Goal: Check status: Check status

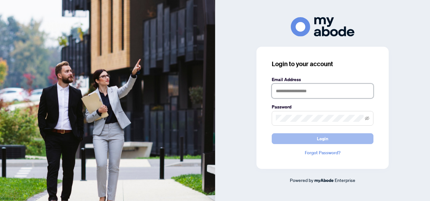
type input "**********"
click at [320, 139] on span "Login" at bounding box center [322, 139] width 11 height 10
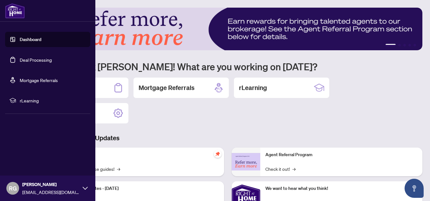
click at [20, 62] on link "Deal Processing" at bounding box center [36, 60] width 32 height 6
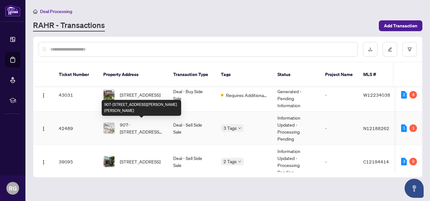
scroll to position [67, 0]
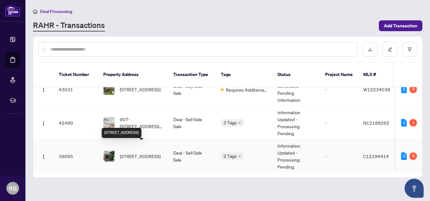
click at [144, 153] on span "429 Manor Rd, Toronto, Ontario M4S 1T2, Canada" at bounding box center [140, 156] width 41 height 7
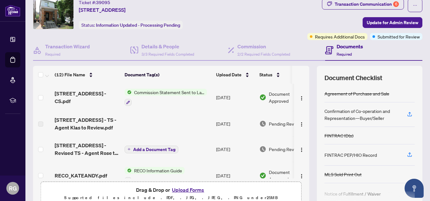
click at [162, 92] on span "Commission Statement Sent to Lawyer" at bounding box center [169, 92] width 75 height 7
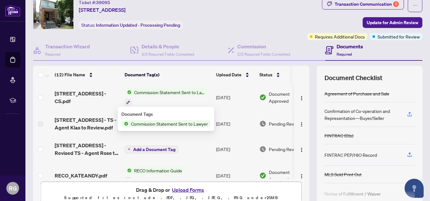
click at [149, 124] on span "Commission Statement Sent to Lawyer" at bounding box center [169, 123] width 82 height 7
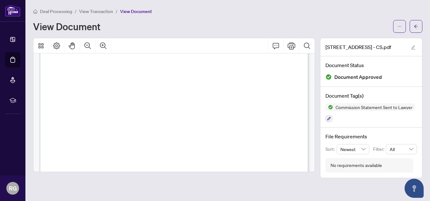
scroll to position [96, 0]
